Goal: Task Accomplishment & Management: Manage account settings

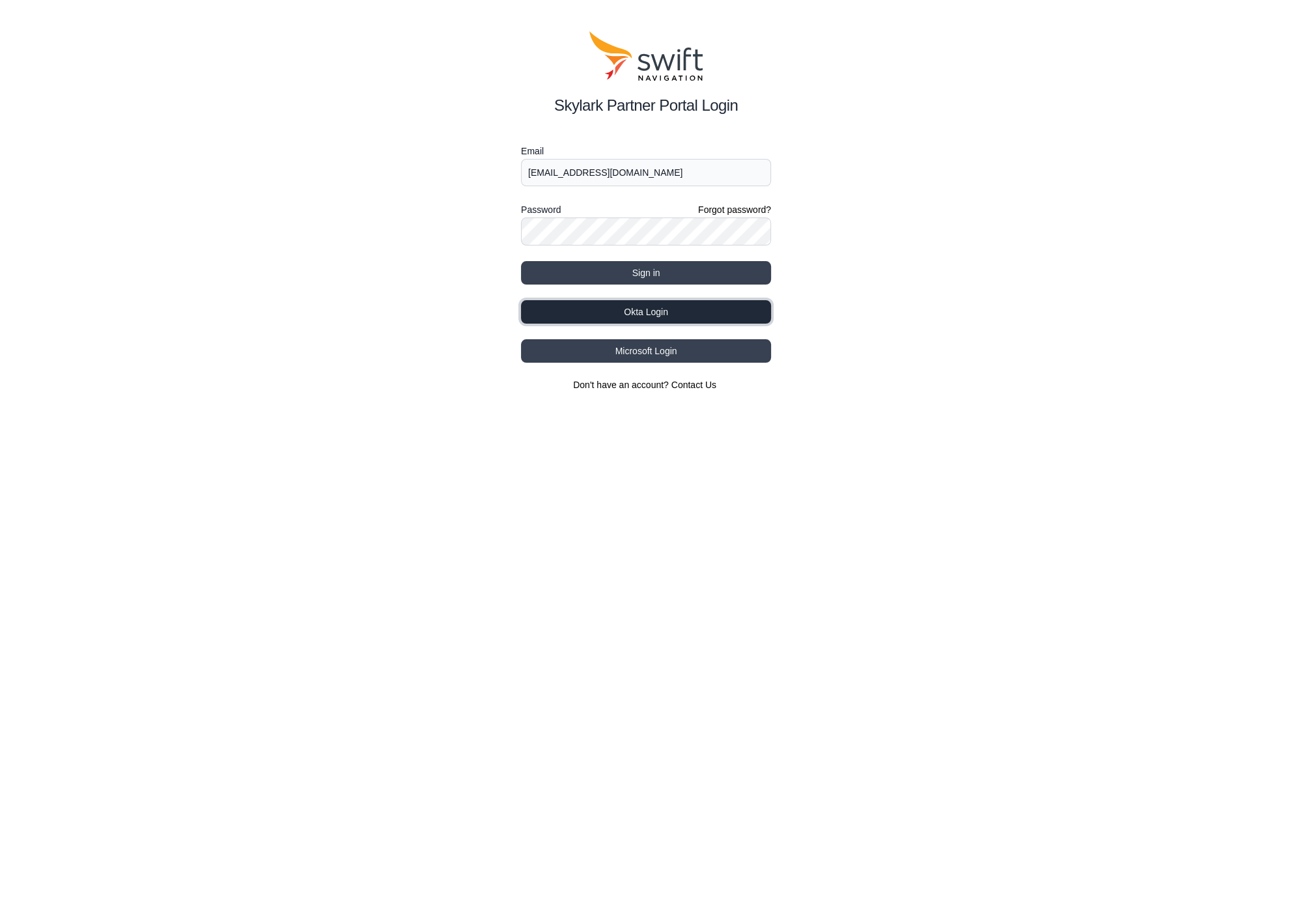
click at [645, 309] on button "Okta Login" at bounding box center [645, 312] width 250 height 23
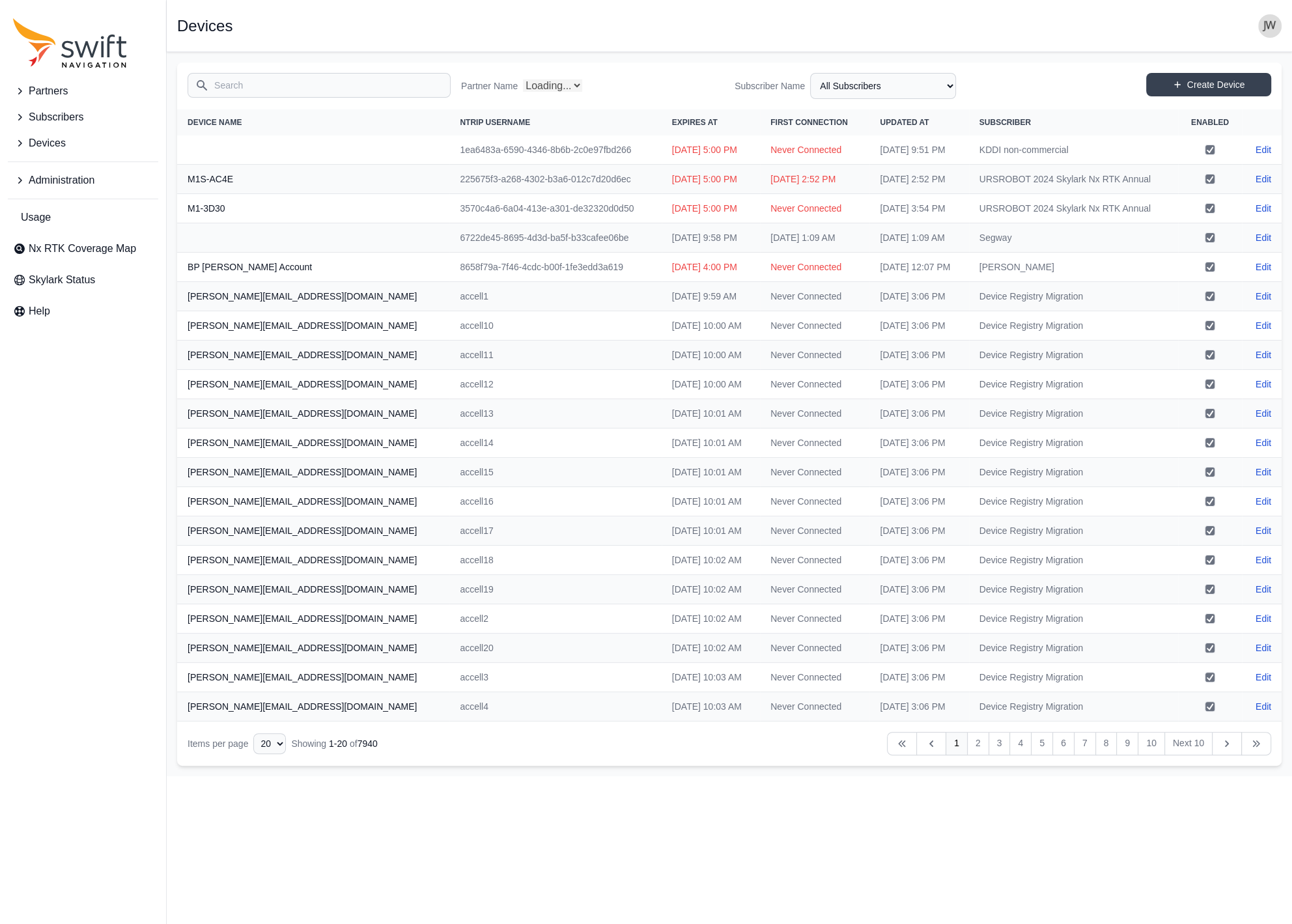
select select "Partner Name"
click at [225, 87] on input "Search" at bounding box center [318, 85] width 263 height 25
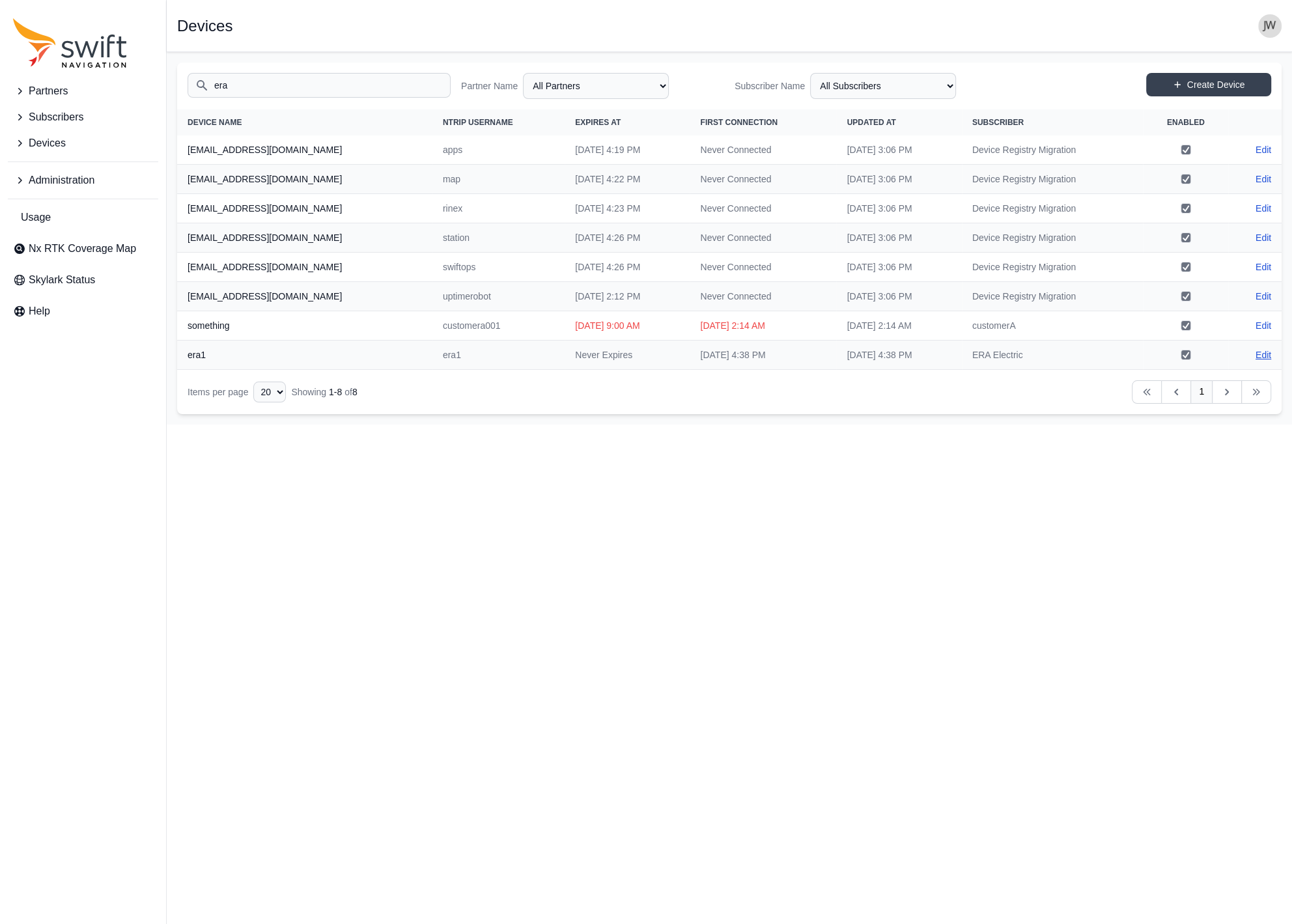
type input "era"
click at [1263, 352] on link "Edit" at bounding box center [1263, 355] width 15 height 13
select select "ab3272ce-40d0-4c94-a524-96a758ab755c"
select select "c6bb27c3-76d9-4655-ba4d-9d9880041f9a"
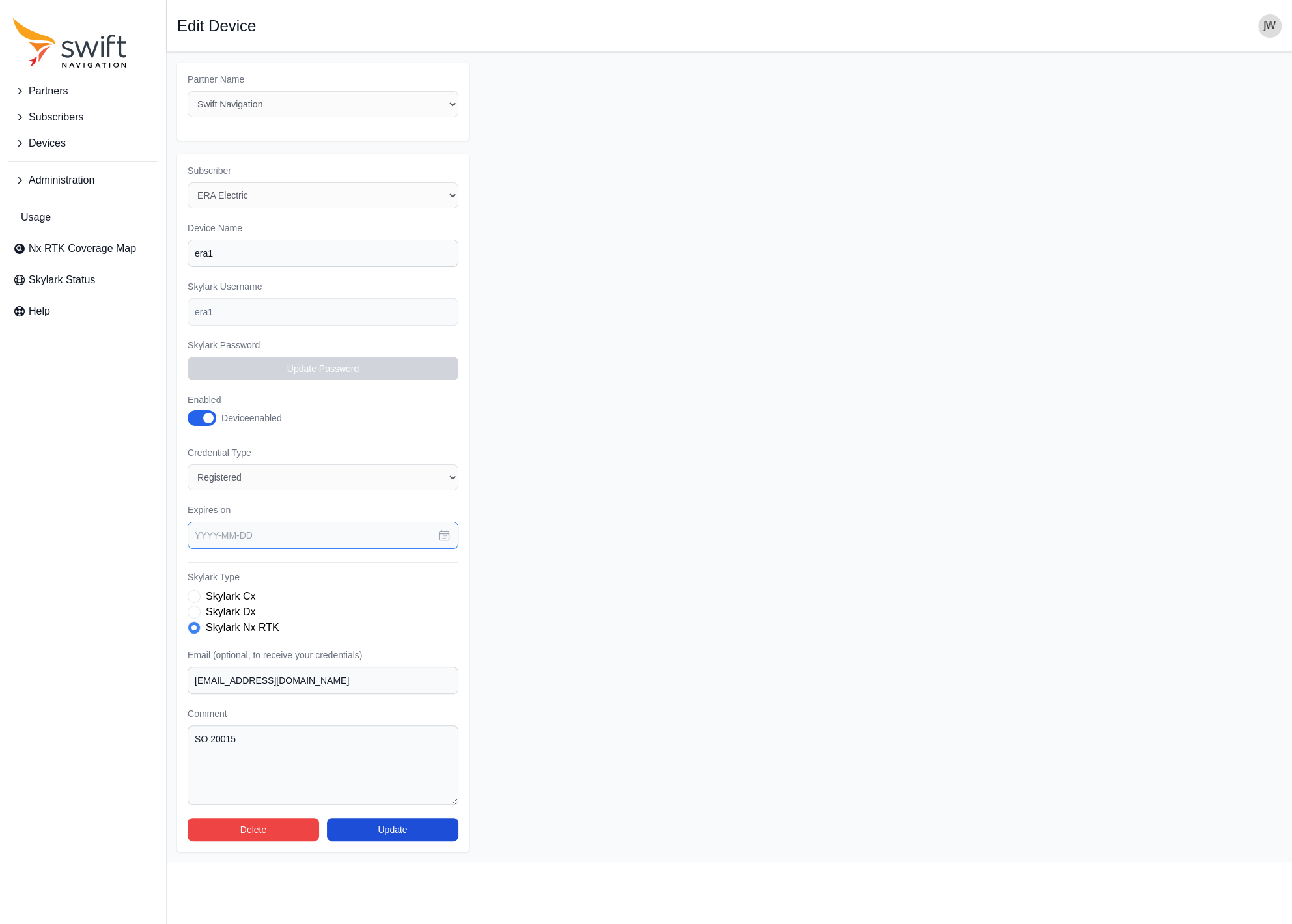
click at [415, 527] on input "text" at bounding box center [322, 535] width 271 height 27
click at [314, 663] on button "11" at bounding box center [316, 665] width 26 height 26
type input "[DATE]"
click at [388, 821] on button "Update" at bounding box center [393, 829] width 132 height 23
